Goal: Transaction & Acquisition: Book appointment/travel/reservation

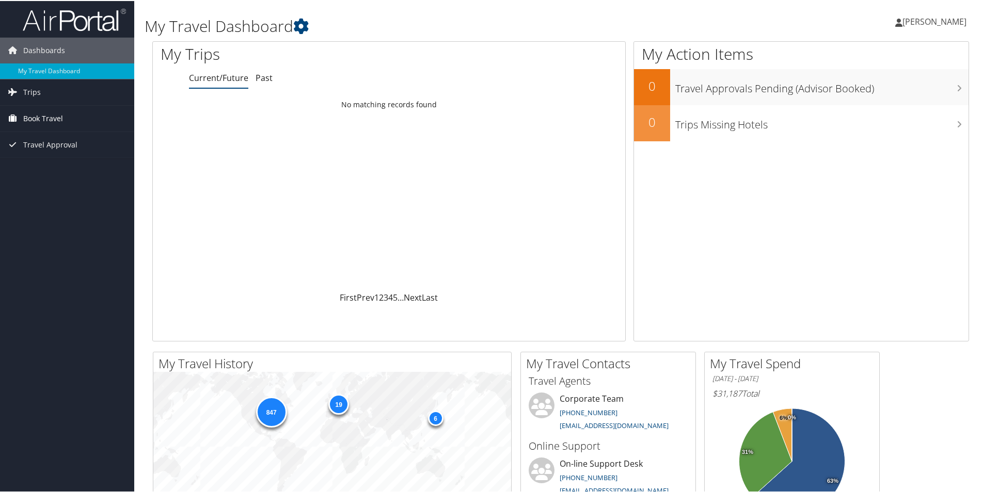
click at [54, 118] on span "Book Travel" at bounding box center [43, 118] width 40 height 26
click at [51, 165] on link "Book/Manage Online Trips" at bounding box center [67, 169] width 134 height 15
